Goal: Task Accomplishment & Management: Manage account settings

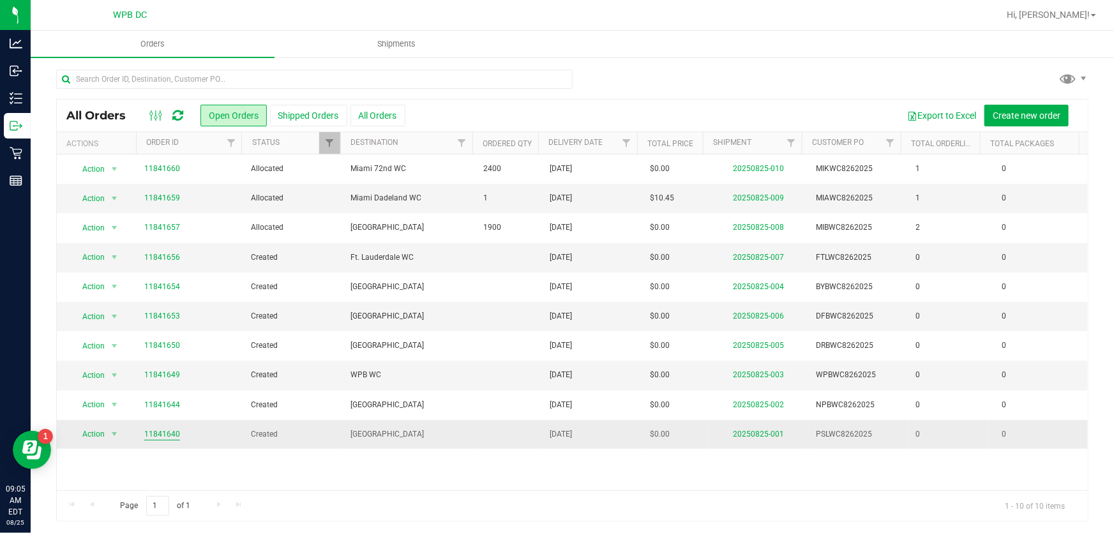
click at [152, 430] on link "11841640" at bounding box center [162, 434] width 36 height 12
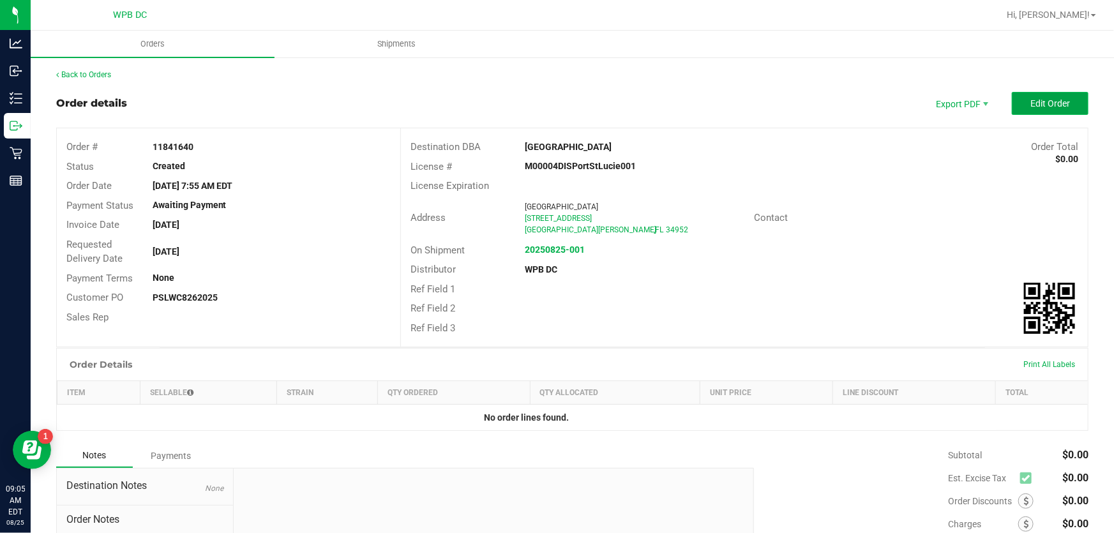
click at [1047, 98] on span "Edit Order" at bounding box center [1050, 103] width 40 height 10
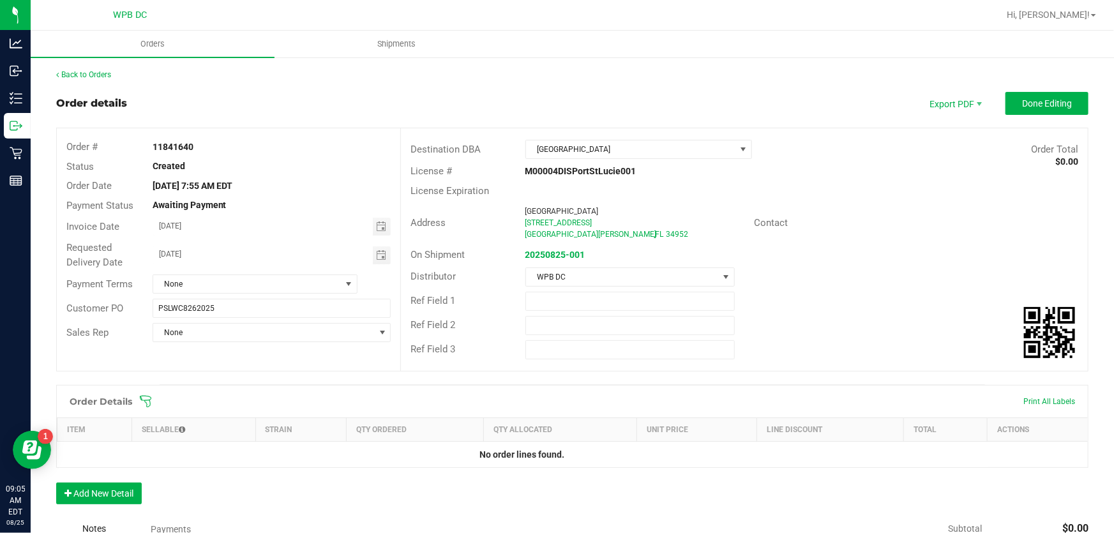
click at [147, 403] on icon at bounding box center [145, 401] width 13 height 13
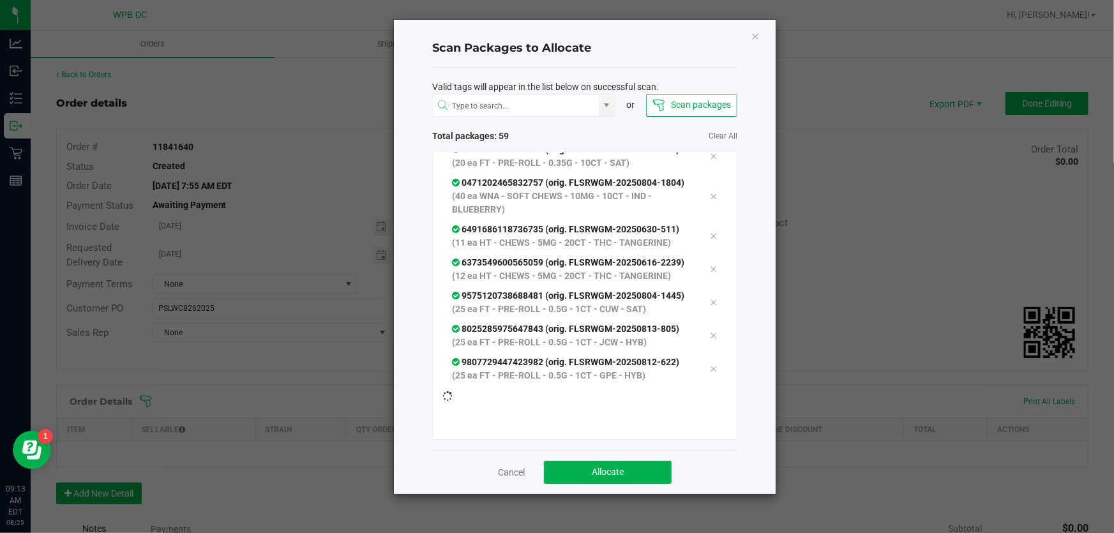
scroll to position [2342, 0]
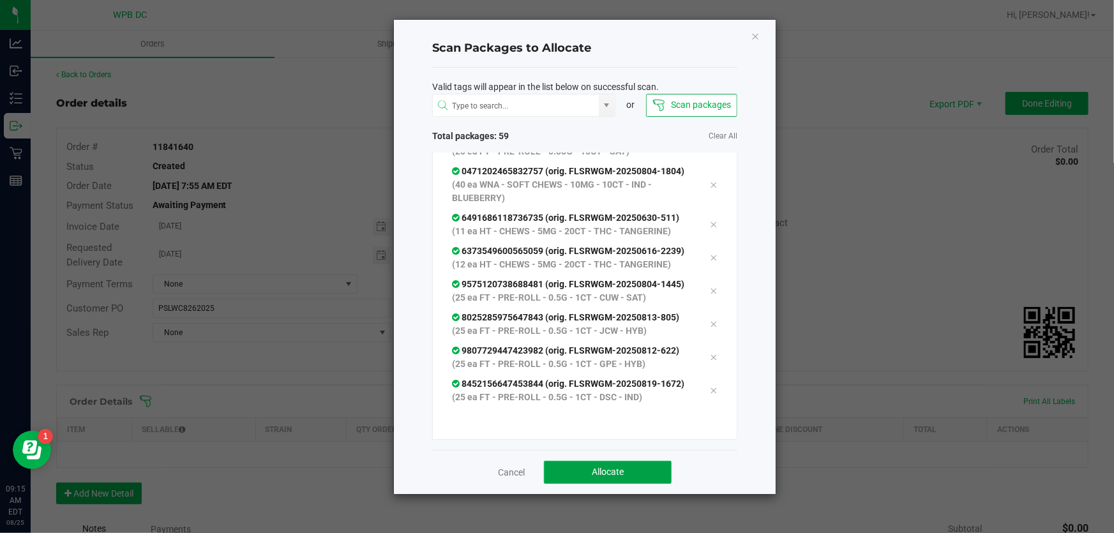
click at [616, 467] on button "Allocate" at bounding box center [608, 472] width 128 height 23
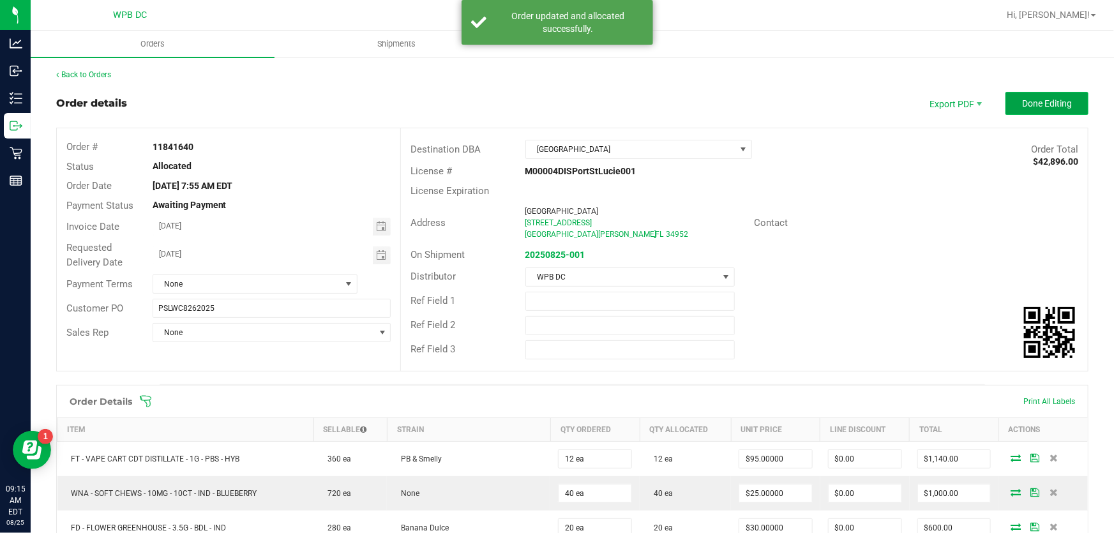
click at [1041, 107] on span "Done Editing" at bounding box center [1047, 103] width 50 height 10
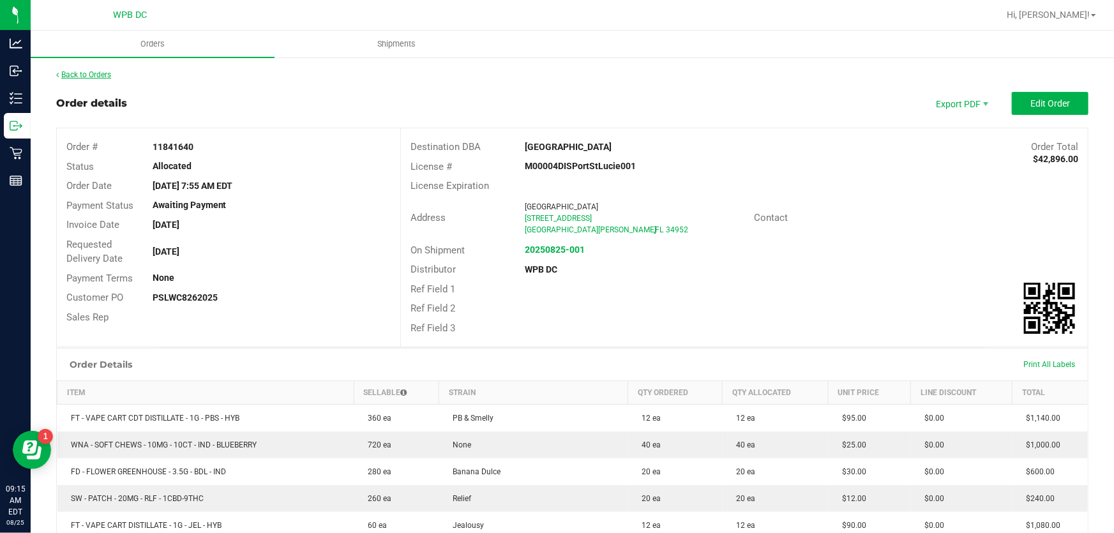
click at [101, 70] on link "Back to Orders" at bounding box center [83, 74] width 55 height 9
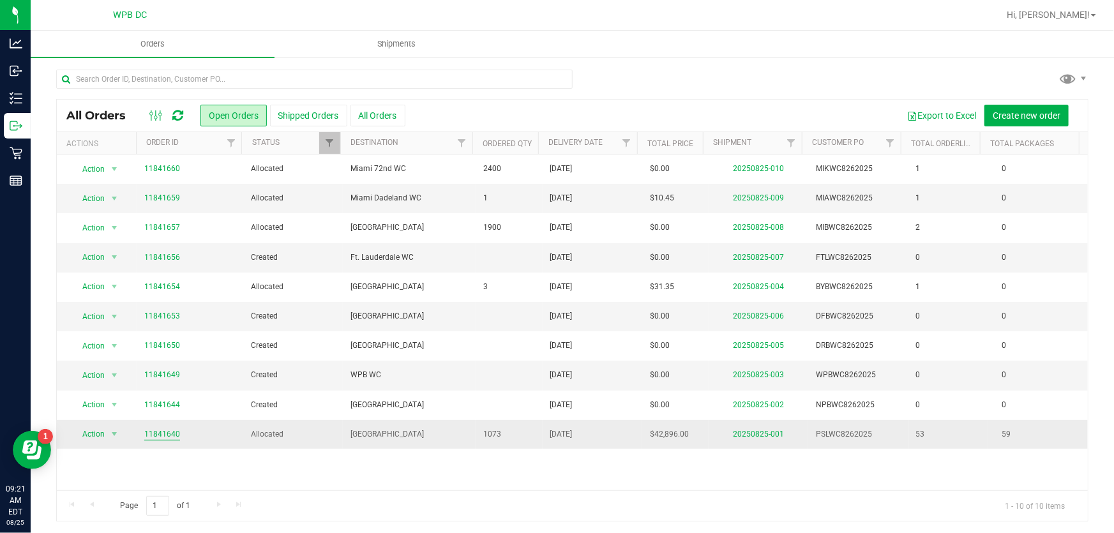
click at [162, 430] on link "11841640" at bounding box center [162, 434] width 36 height 12
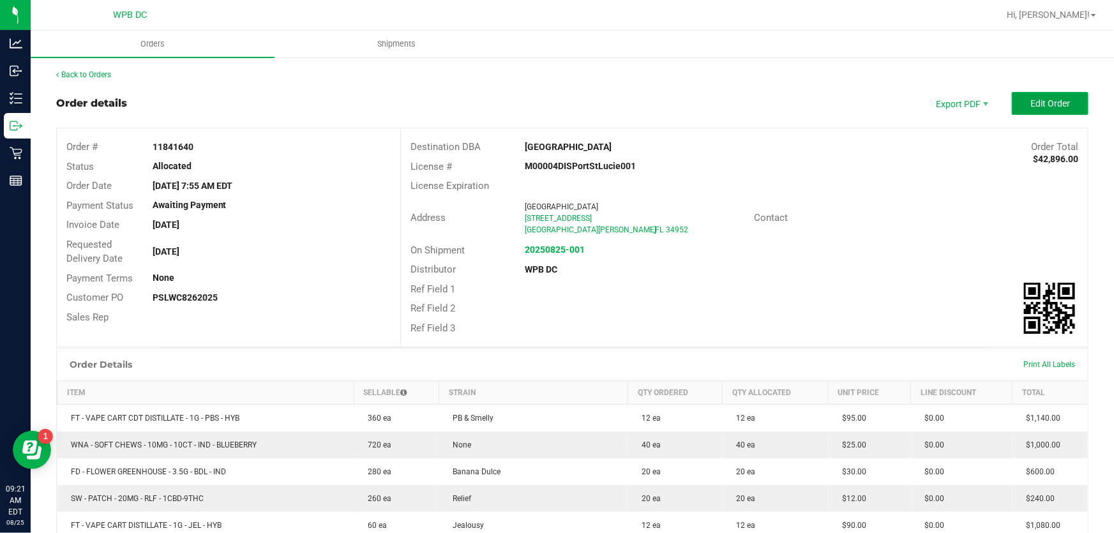
click at [1035, 99] on span "Edit Order" at bounding box center [1050, 103] width 40 height 10
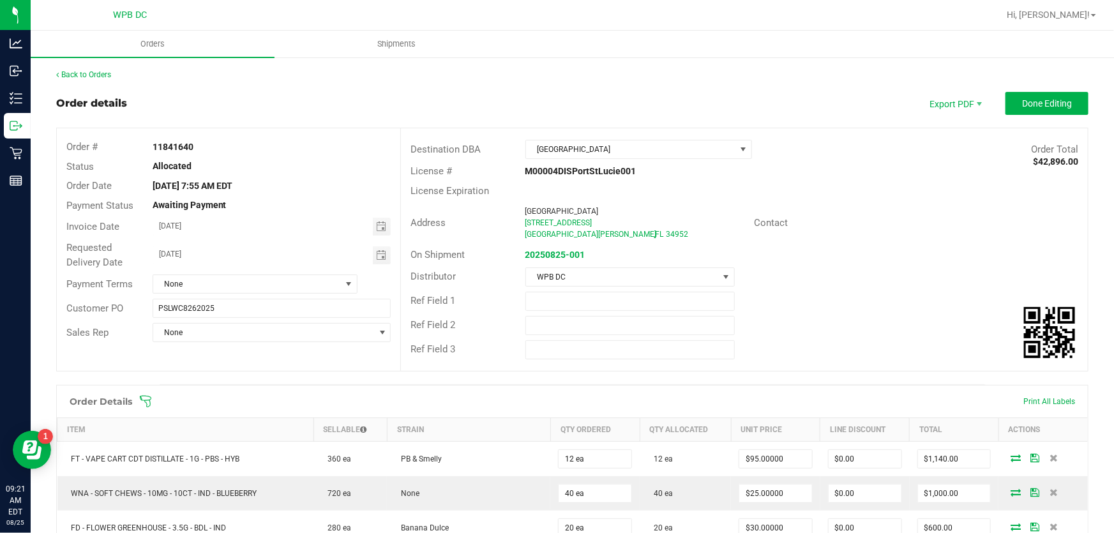
click at [146, 396] on icon at bounding box center [145, 401] width 13 height 13
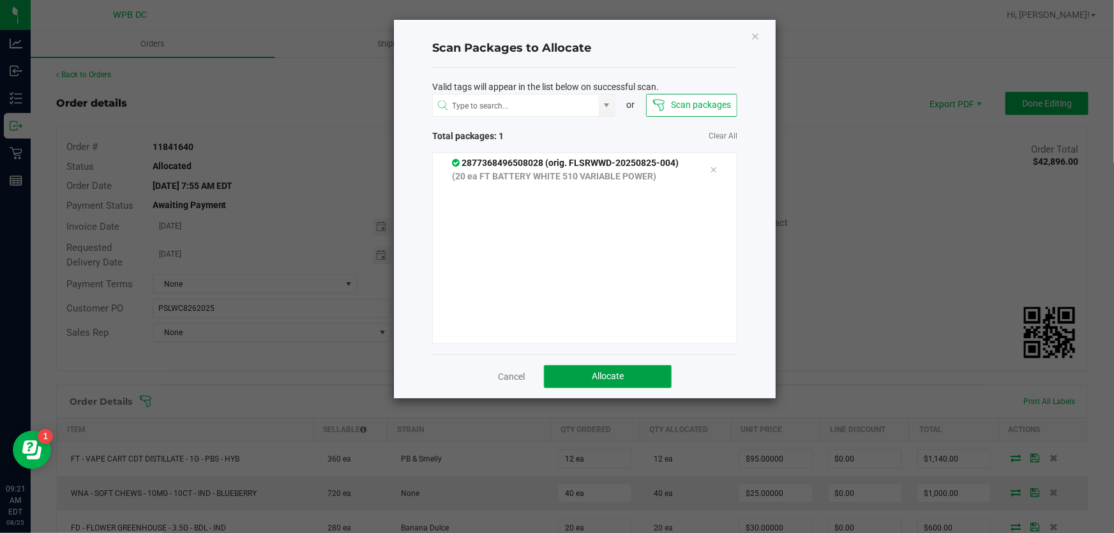
click at [598, 378] on span "Allocate" at bounding box center [608, 376] width 32 height 10
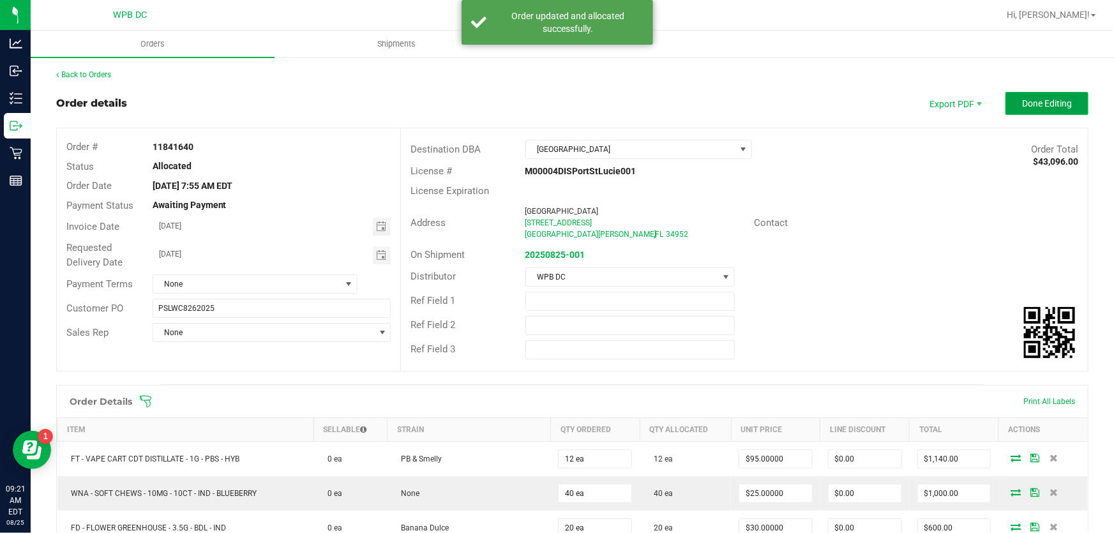
click at [1043, 109] on button "Done Editing" at bounding box center [1046, 103] width 83 height 23
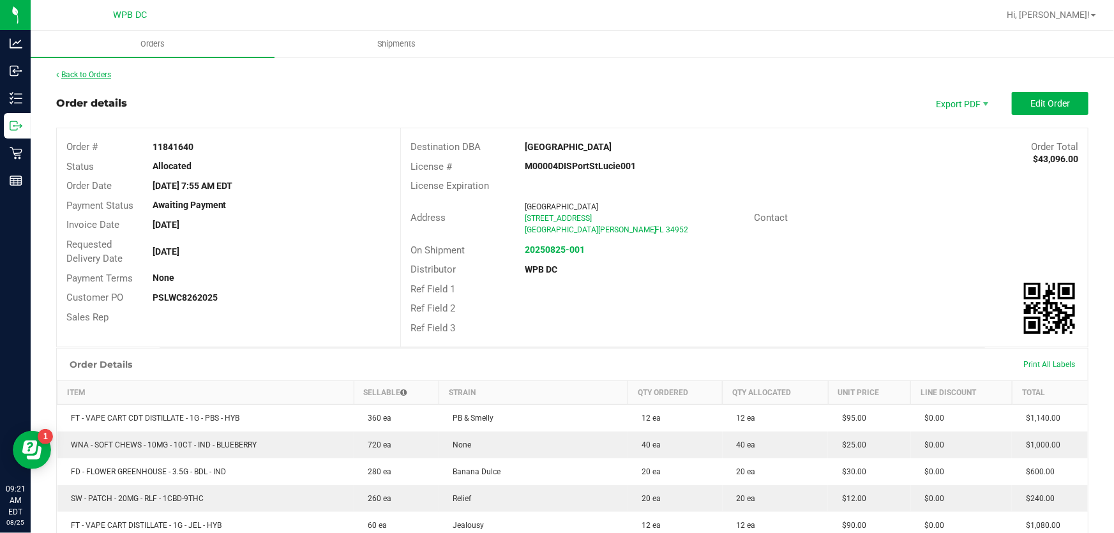
click at [107, 74] on link "Back to Orders" at bounding box center [83, 74] width 55 height 9
